Goal: Find specific page/section

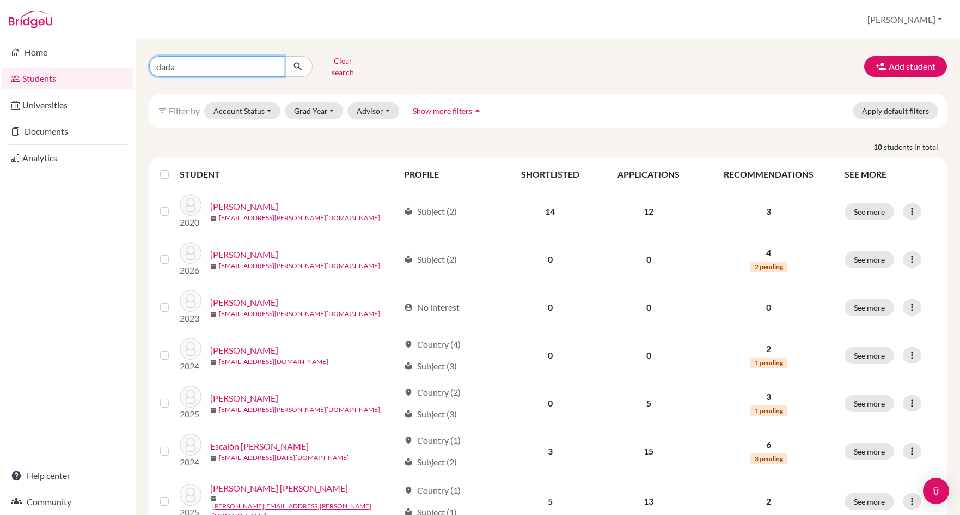
click at [271, 61] on input "dada" at bounding box center [216, 66] width 135 height 21
type input "[PERSON_NAME]"
click at [298, 63] on button "submit" at bounding box center [298, 66] width 29 height 21
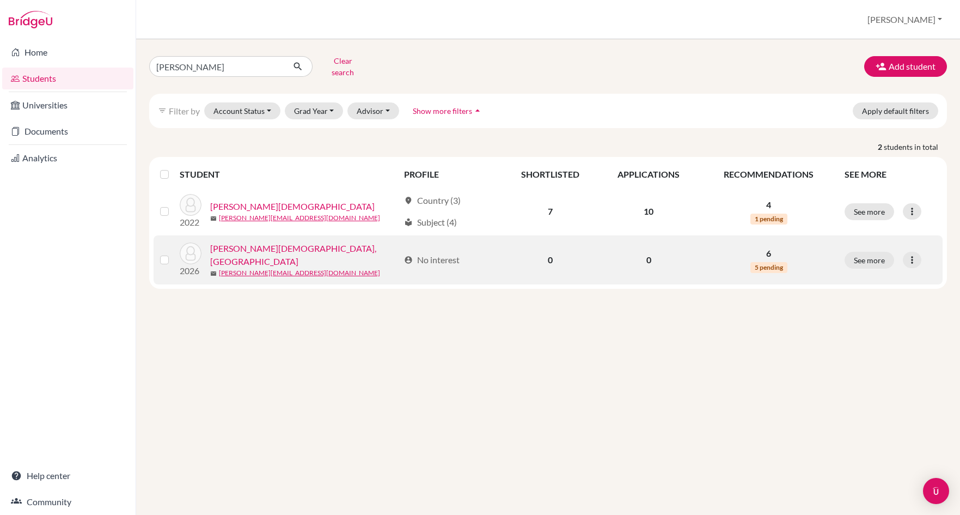
click at [246, 246] on link "[PERSON_NAME][DEMOGRAPHIC_DATA], [GEOGRAPHIC_DATA]" at bounding box center [304, 255] width 189 height 26
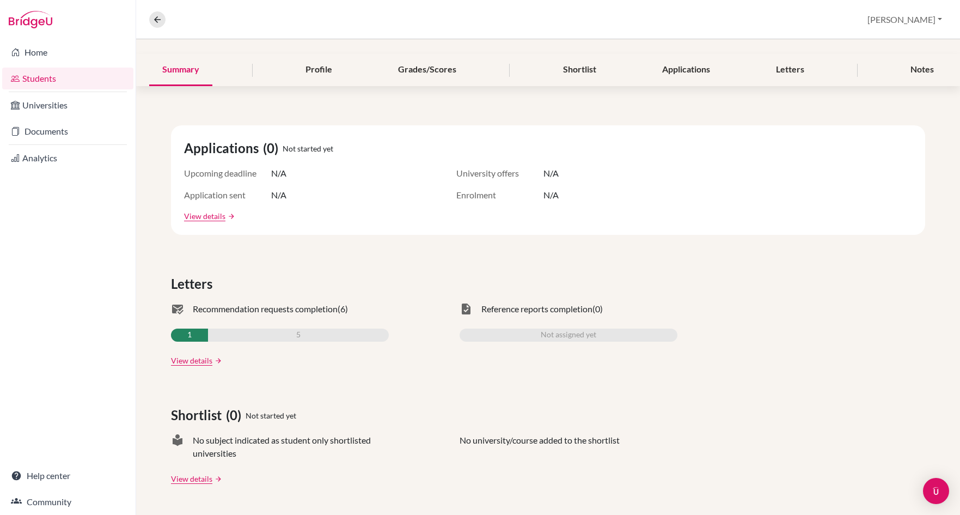
scroll to position [117, 0]
click at [196, 363] on link "View details" at bounding box center [191, 360] width 41 height 11
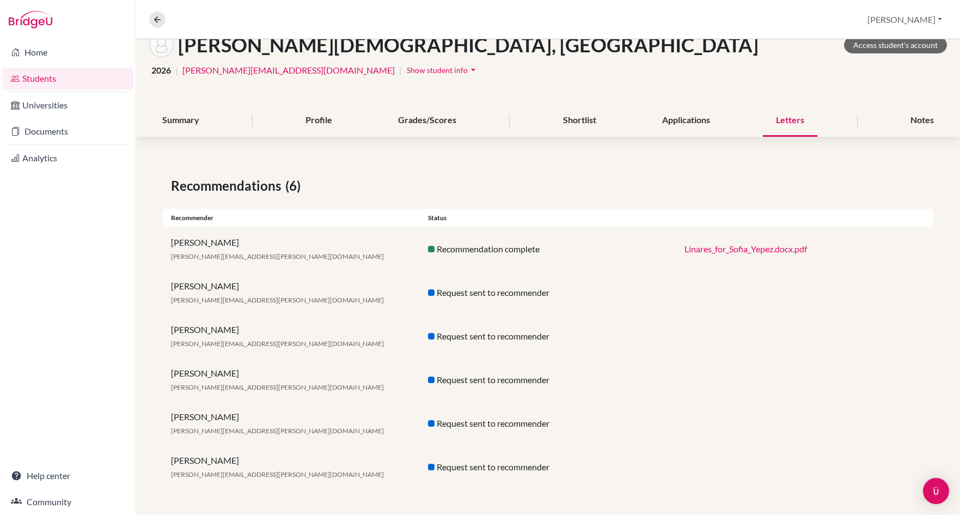
scroll to position [67, 0]
